Goal: Information Seeking & Learning: Find specific page/section

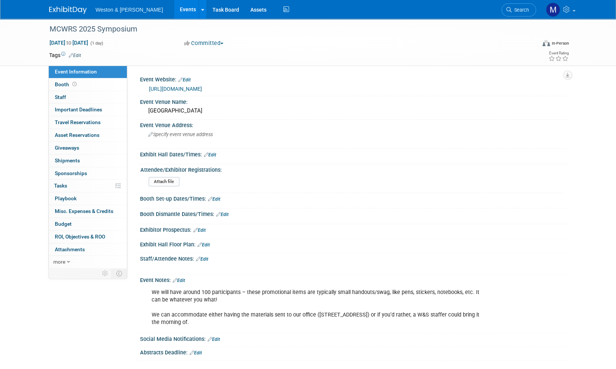
drag, startPoint x: 72, startPoint y: 8, endPoint x: 93, endPoint y: 11, distance: 20.5
click at [73, 8] on img at bounding box center [68, 10] width 38 height 8
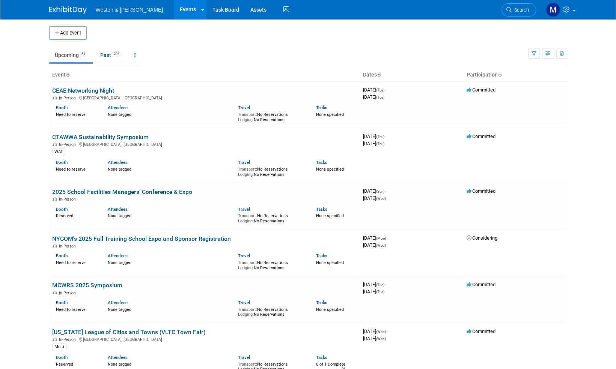
click at [522, 8] on span "Search" at bounding box center [519, 10] width 17 height 6
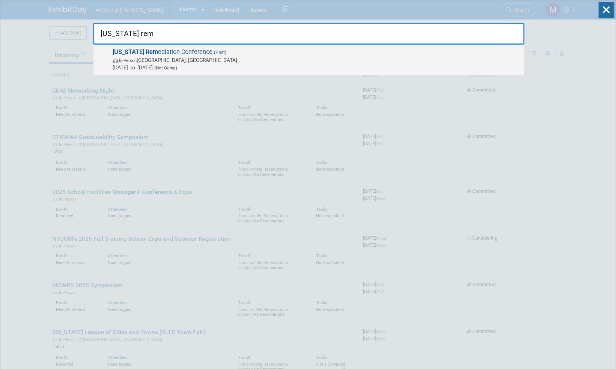
type input "florida rem"
click at [174, 52] on span "Florida Rem ediation Conference (Past) In-Person Orlando, FL Nov 4, 2024 to Nov…" at bounding box center [314, 59] width 409 height 23
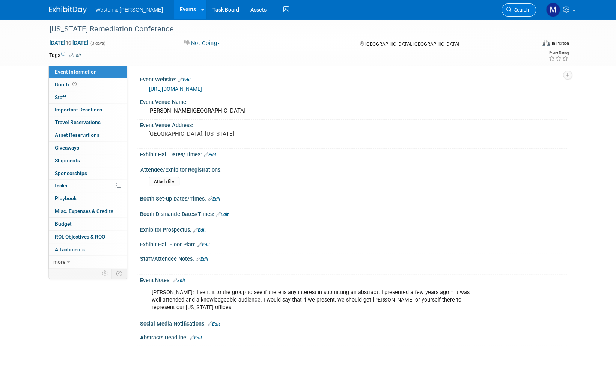
click at [522, 11] on span "Search" at bounding box center [519, 10] width 17 height 6
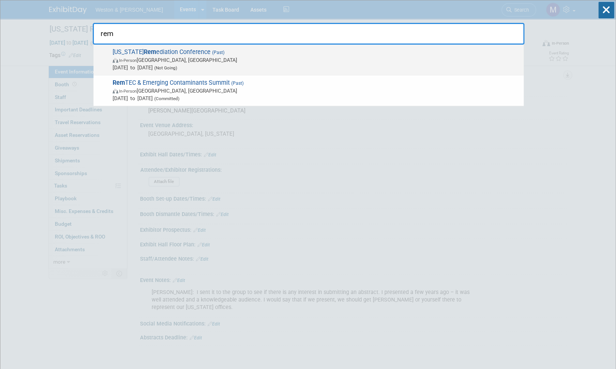
type input "rem"
click at [188, 51] on span "Florida Rem ediation Conference (Past) In-Person Orlando, FL Nov 4, 2024 to Nov…" at bounding box center [314, 59] width 409 height 23
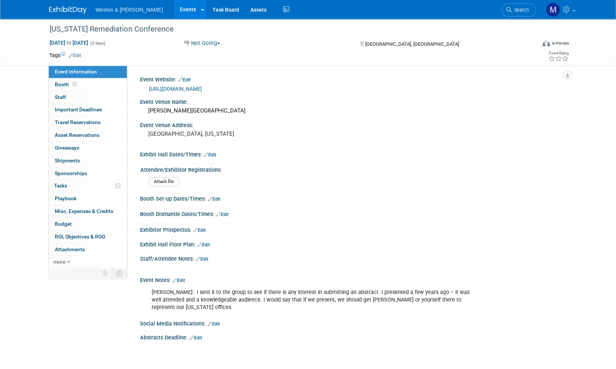
click at [68, 8] on img at bounding box center [68, 10] width 38 height 8
